Goal: Task Accomplishment & Management: Manage account settings

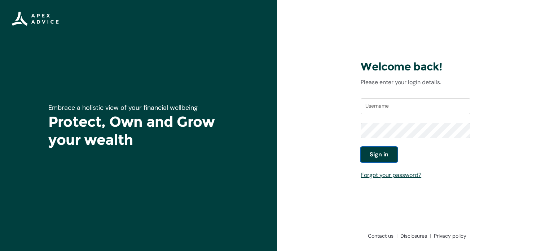
click at [368, 155] on button "Sign in" at bounding box center [378, 154] width 37 height 15
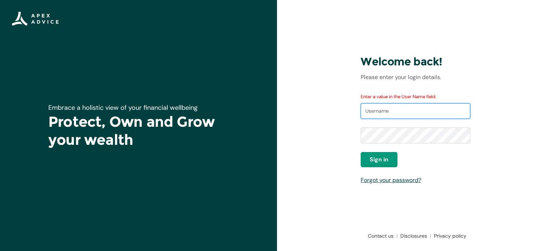
click at [395, 110] on input "Username" at bounding box center [415, 111] width 110 height 16
click at [391, 113] on input "Username" at bounding box center [415, 111] width 110 height 16
type input "[EMAIL_ADDRESS][DOMAIN_NAME]"
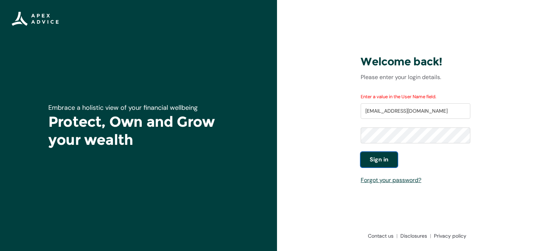
click at [382, 158] on span "Sign in" at bounding box center [378, 159] width 19 height 9
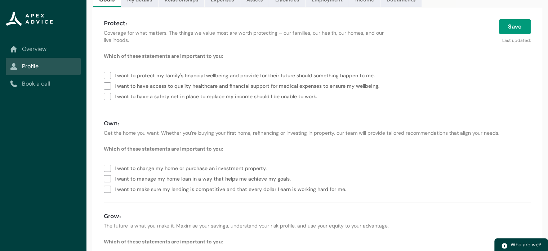
scroll to position [9, 0]
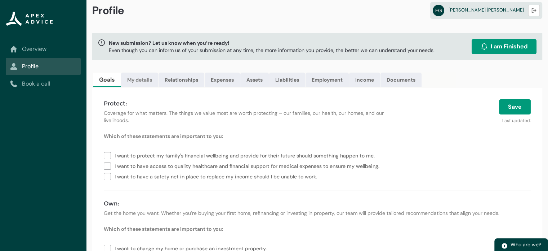
click at [149, 82] on link "My details" at bounding box center [139, 79] width 37 height 14
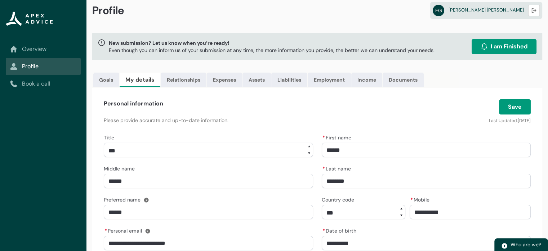
scroll to position [190, 0]
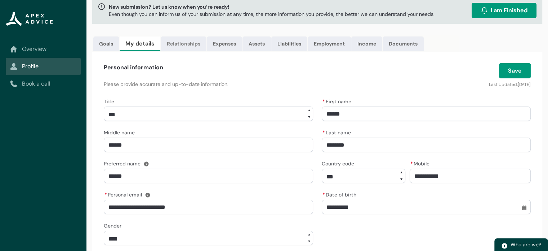
click at [190, 43] on link "Relationships" at bounding box center [184, 43] width 46 height 14
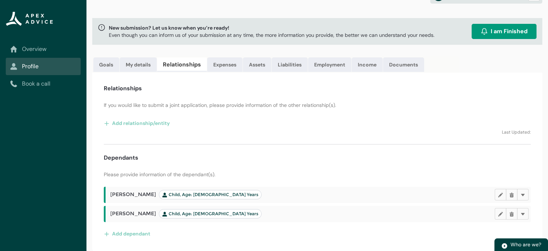
scroll to position [23, 0]
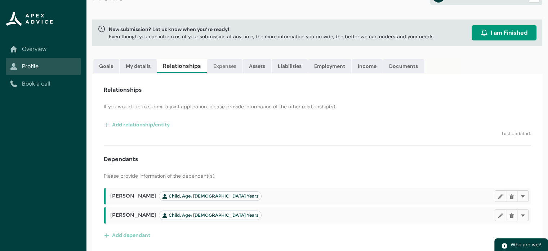
click at [229, 66] on link "Expenses" at bounding box center [224, 66] width 35 height 14
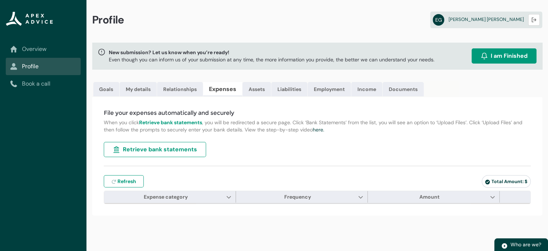
scroll to position [0, 0]
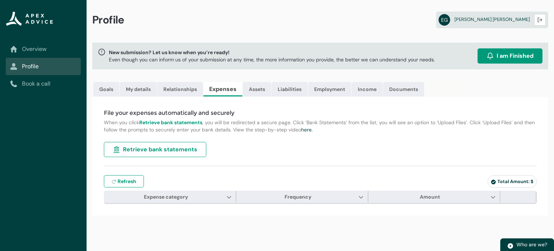
type input "***"
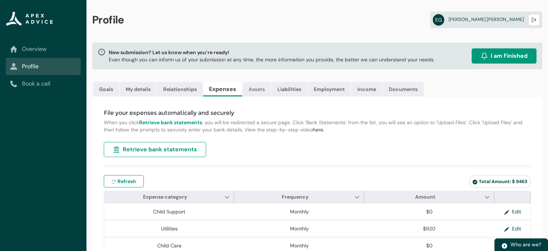
click at [259, 90] on link "Assets" at bounding box center [257, 89] width 28 height 14
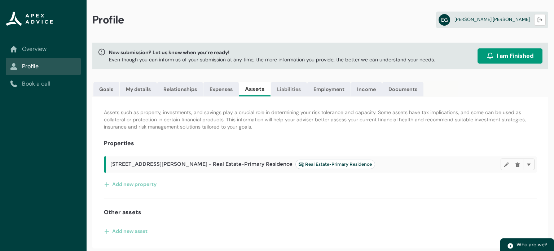
click at [282, 90] on link "Liabilities" at bounding box center [289, 89] width 36 height 14
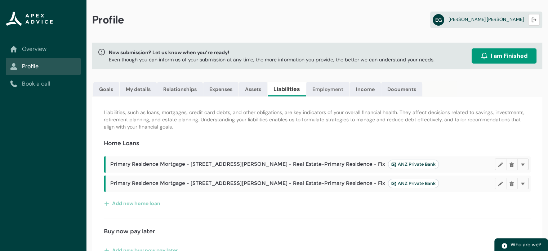
click at [325, 93] on link "Employment" at bounding box center [327, 89] width 43 height 14
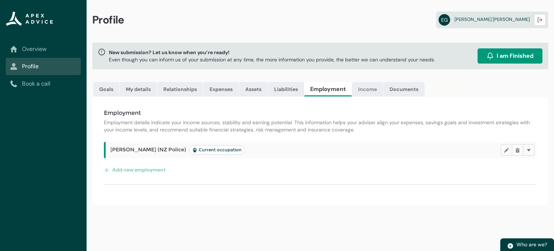
click at [357, 89] on link "Income" at bounding box center [367, 89] width 31 height 14
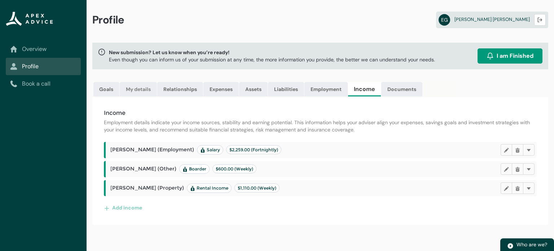
click at [122, 86] on link "My details" at bounding box center [138, 89] width 37 height 14
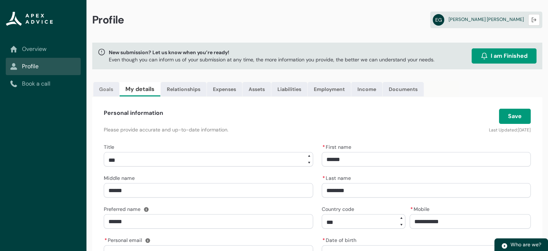
click at [115, 86] on link "Goals" at bounding box center [106, 89] width 26 height 14
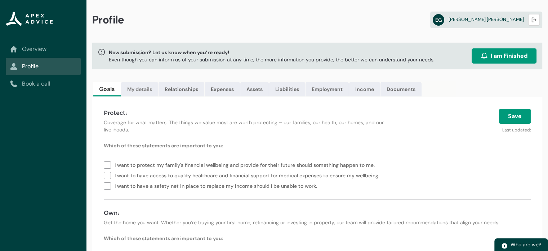
click at [132, 88] on link "My details" at bounding box center [139, 89] width 37 height 14
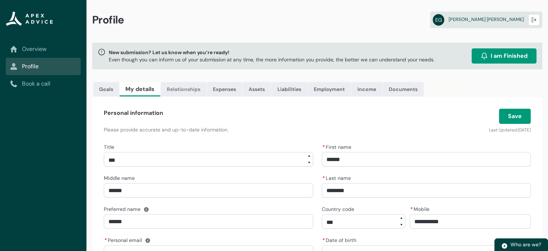
click at [177, 85] on link "Relationships" at bounding box center [184, 89] width 46 height 14
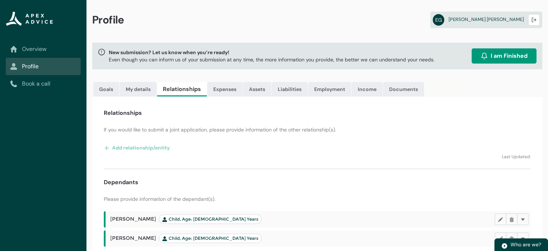
click at [54, 47] on link "Overview" at bounding box center [43, 49] width 66 height 9
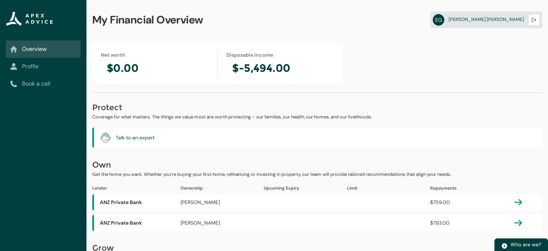
click at [40, 69] on link "Profile" at bounding box center [43, 66] width 66 height 9
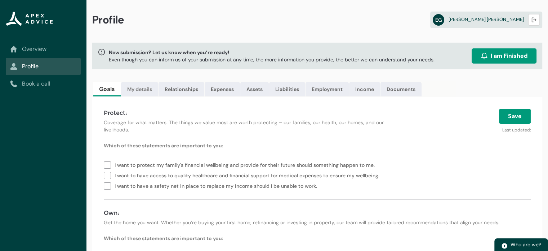
click at [138, 89] on link "My details" at bounding box center [139, 89] width 37 height 14
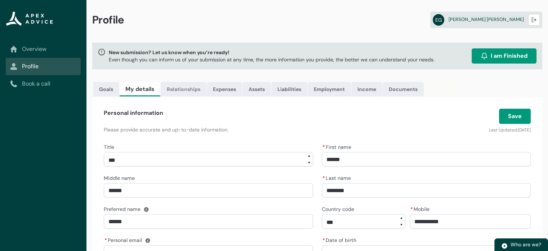
click at [173, 86] on link "Relationships" at bounding box center [184, 89] width 46 height 14
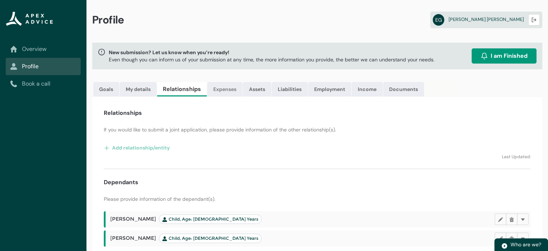
click at [222, 94] on link "Expenses" at bounding box center [224, 89] width 35 height 14
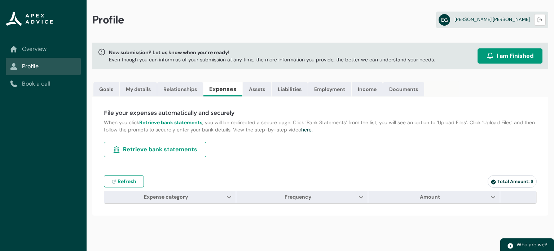
type input "***"
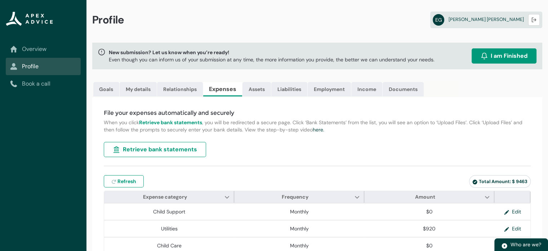
click at [180, 153] on button "Retrieve bank statements" at bounding box center [155, 149] width 102 height 15
